Goal: Information Seeking & Learning: Learn about a topic

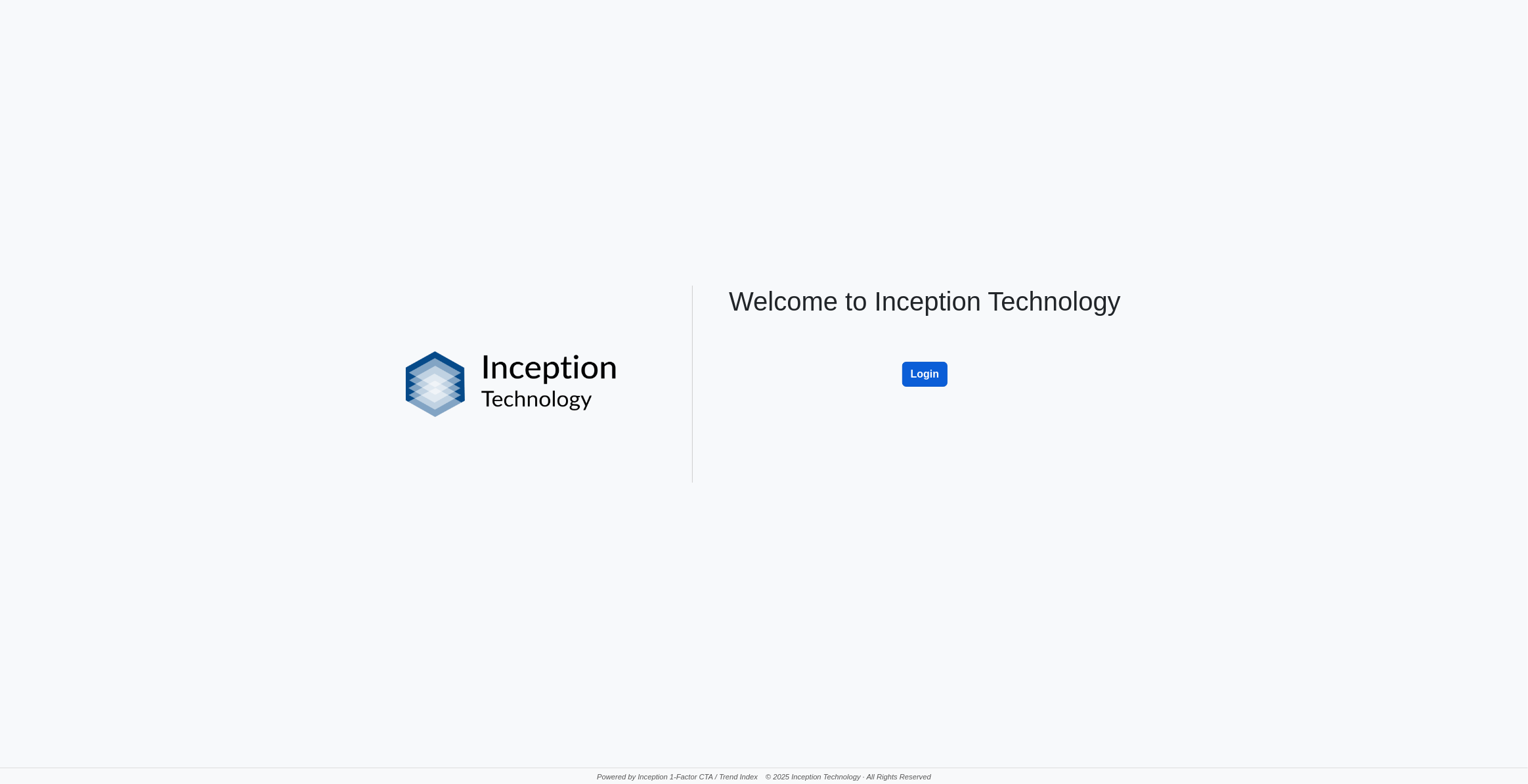
click at [919, 368] on button "Login" at bounding box center [925, 374] width 46 height 25
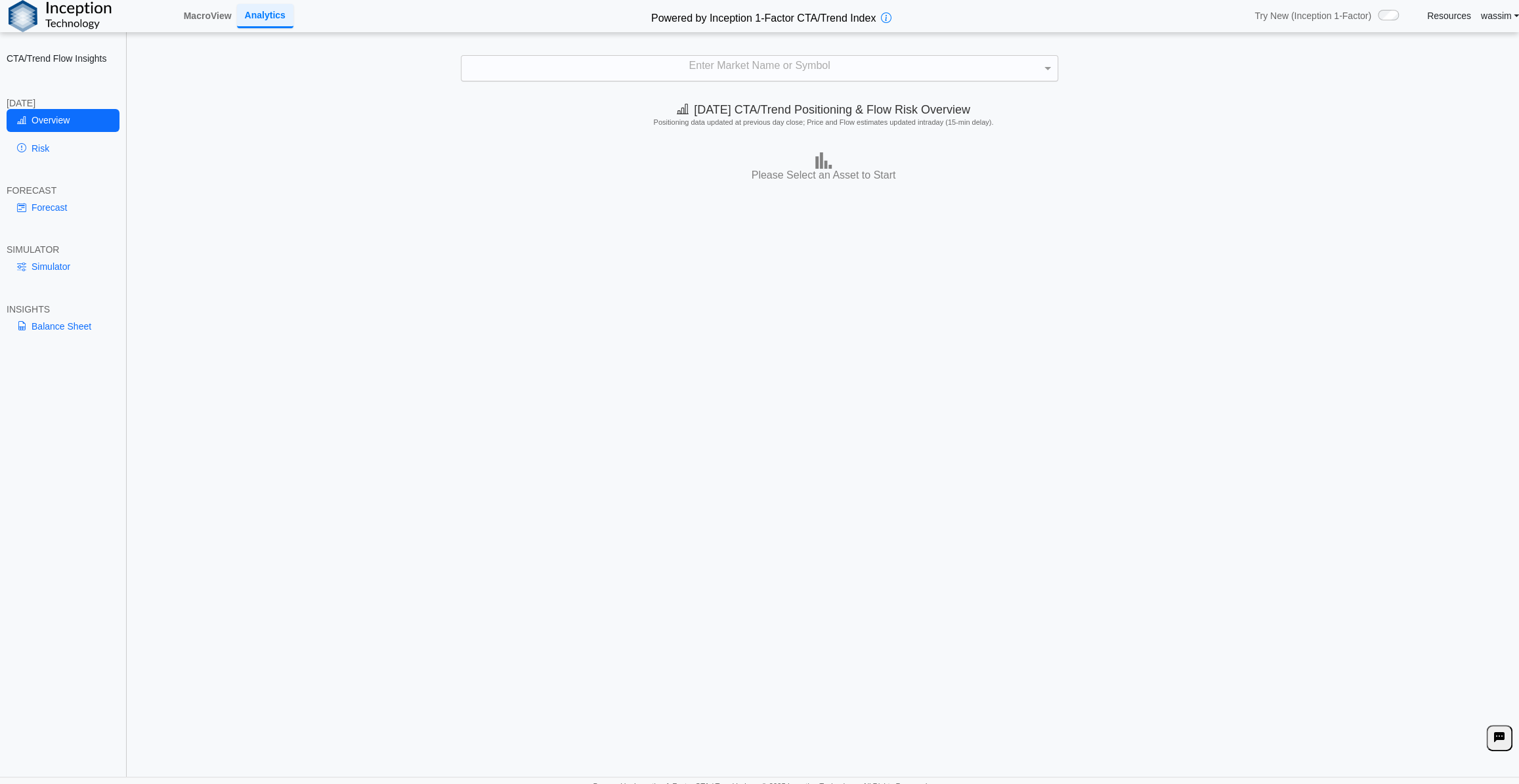
click at [766, 68] on div "Enter Market Name or Symbol" at bounding box center [760, 68] width 596 height 25
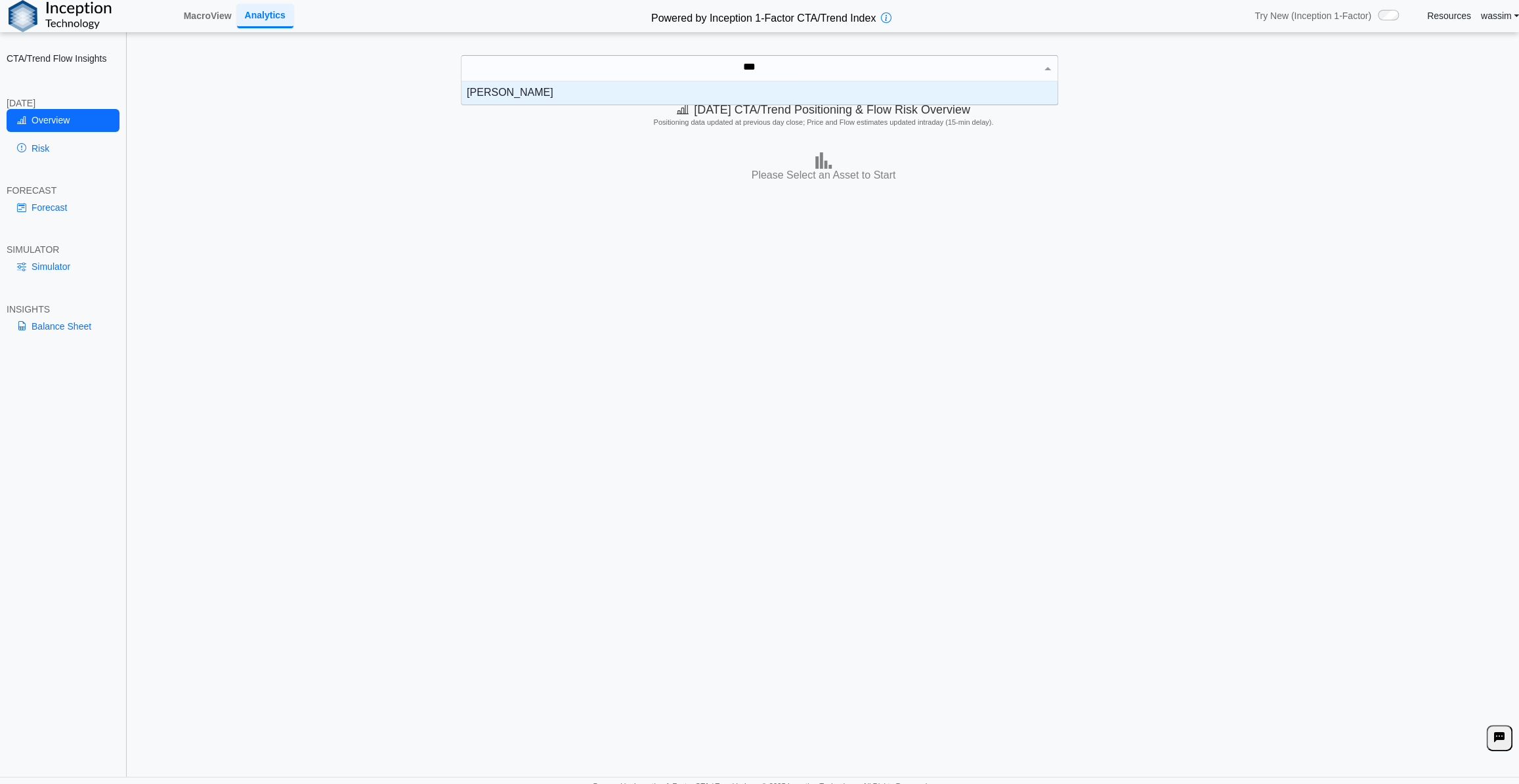
scroll to position [13, 587]
type input "*****"
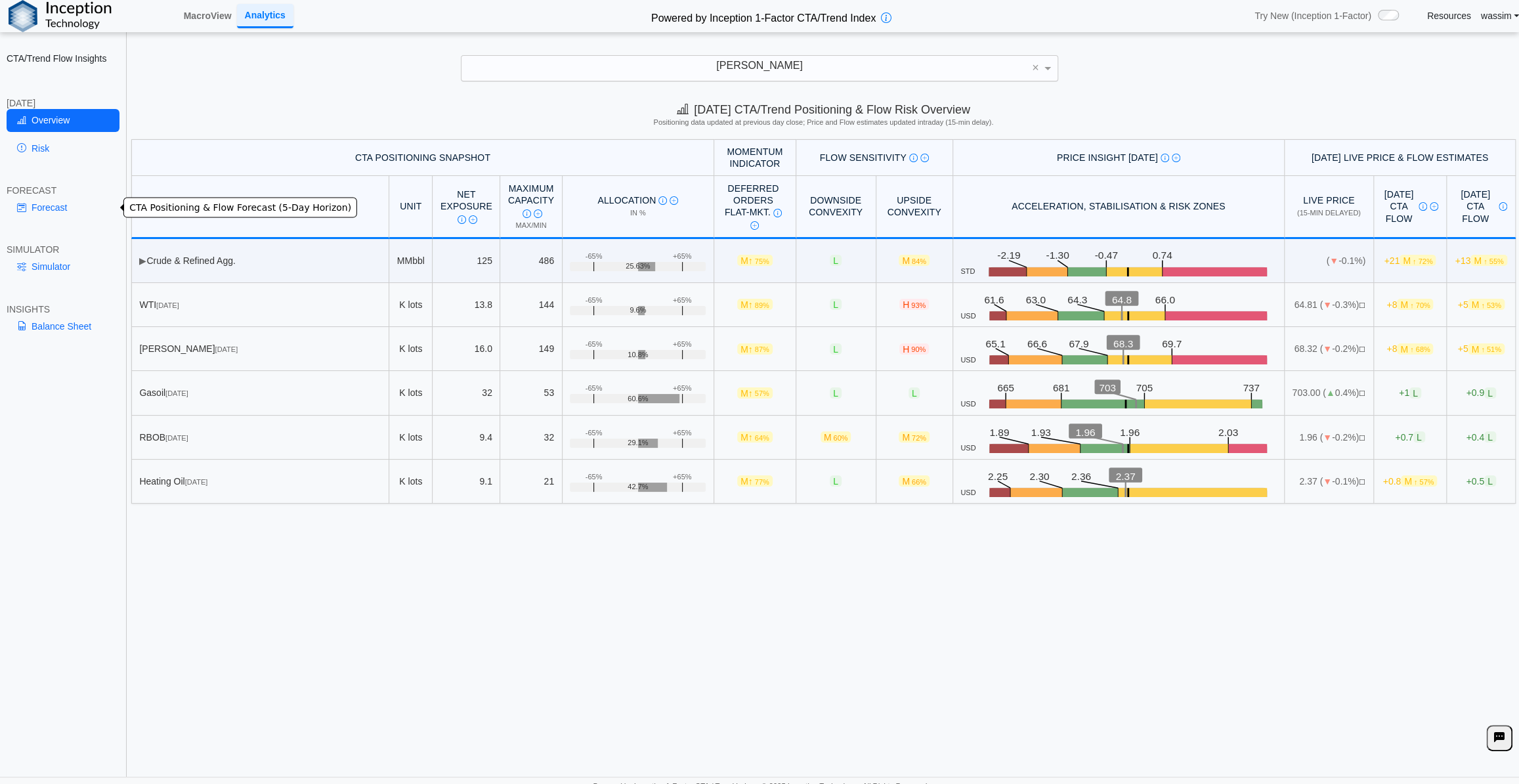
click at [25, 206] on icon at bounding box center [21, 208] width 9 height 11
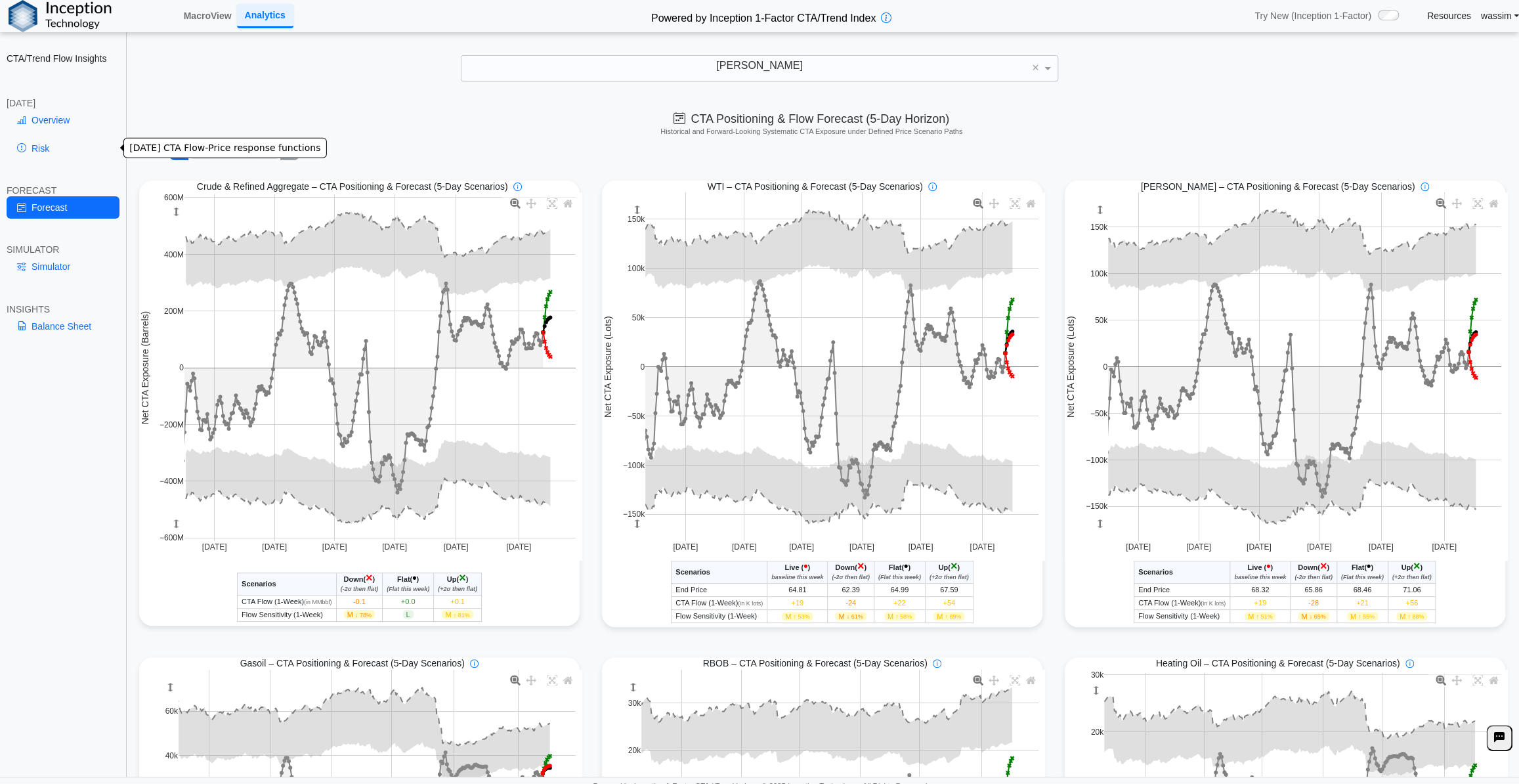
click at [53, 153] on link "Risk" at bounding box center [62, 147] width 113 height 22
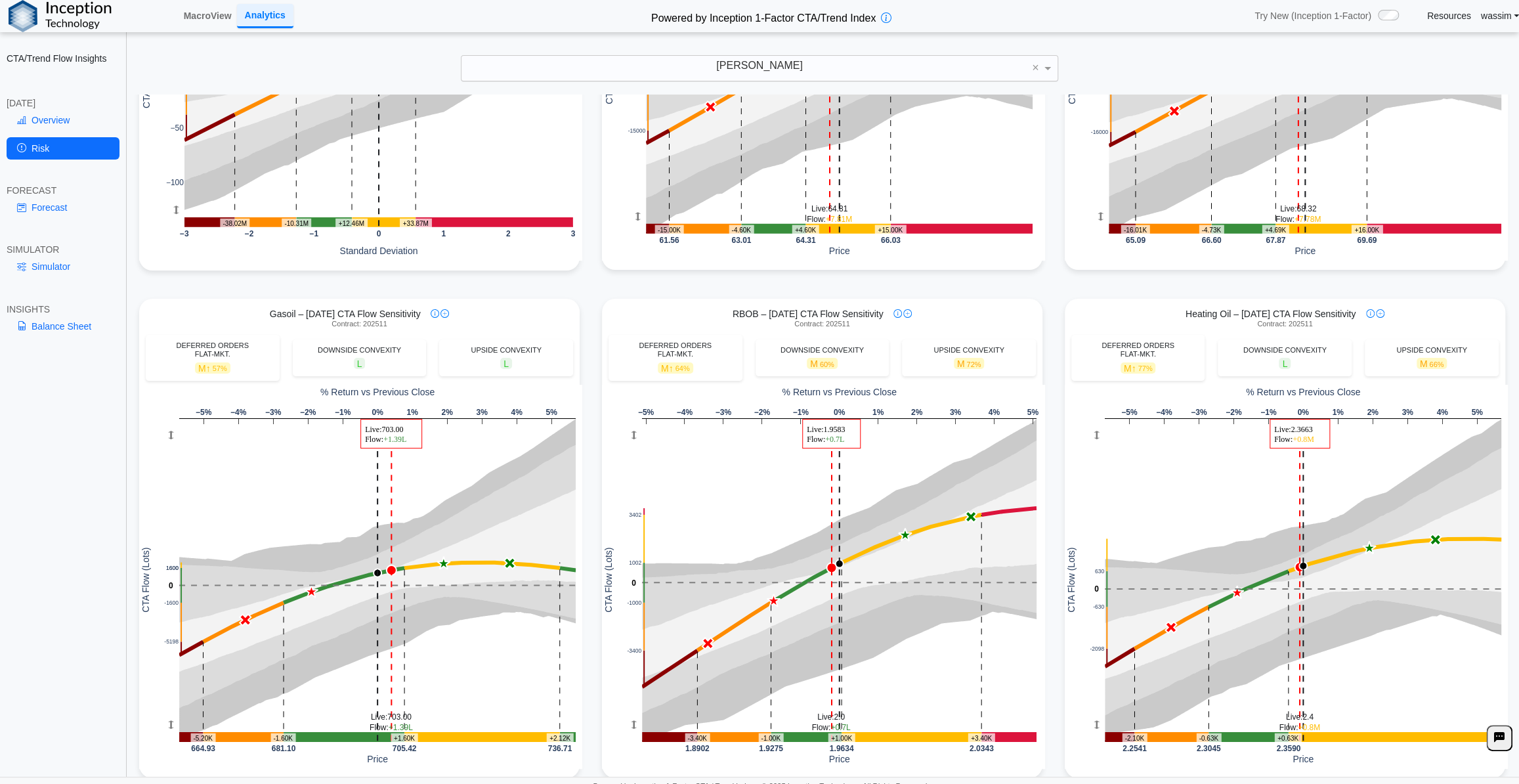
scroll to position [390, 0]
